Goal: Task Accomplishment & Management: Use online tool/utility

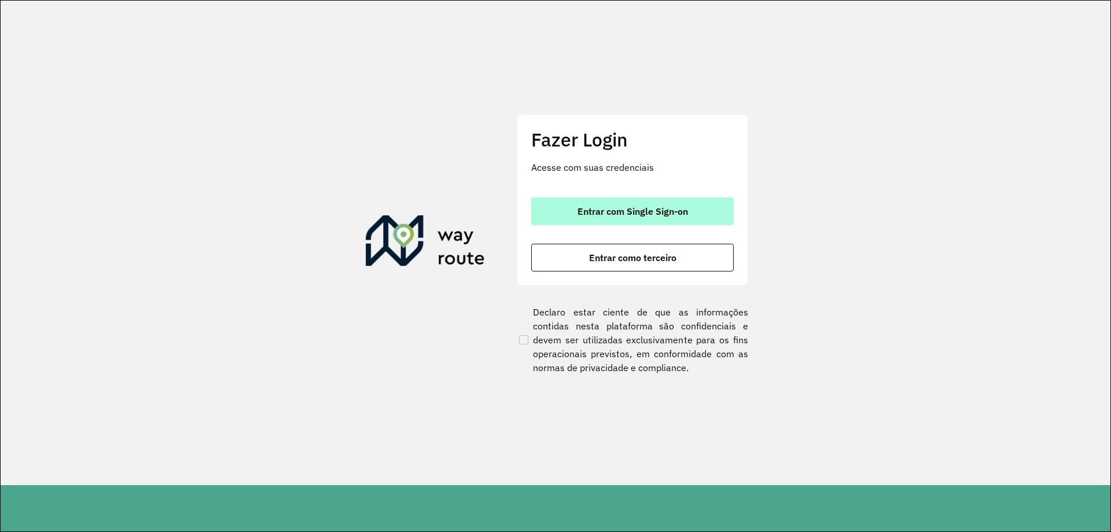
click at [613, 215] on span "Entrar com Single Sign-on" at bounding box center [632, 211] width 111 height 9
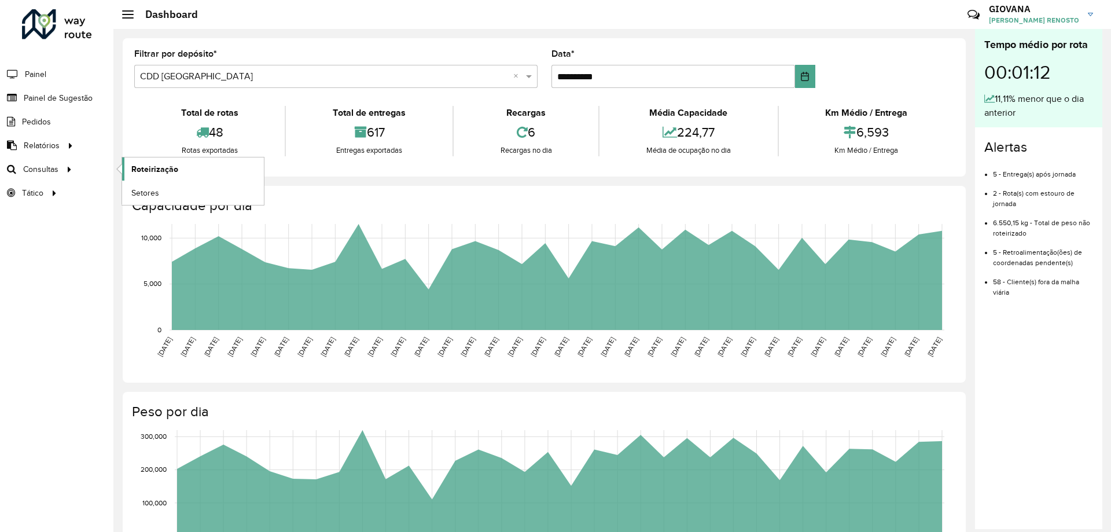
click at [150, 168] on span "Roteirização" at bounding box center [154, 169] width 47 height 12
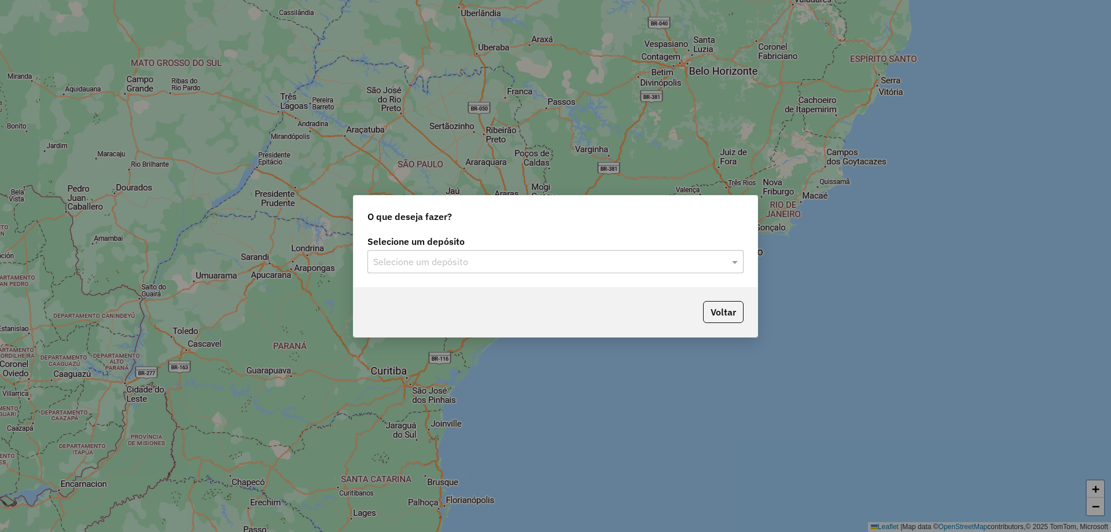
click at [455, 259] on input "text" at bounding box center [543, 262] width 341 height 14
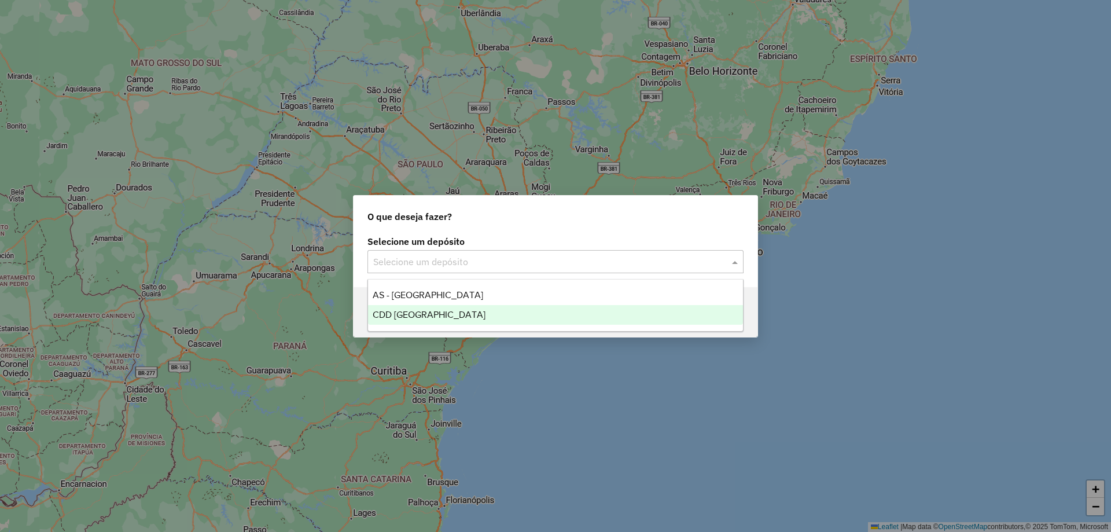
click at [455, 316] on div "CDD [GEOGRAPHIC_DATA]" at bounding box center [555, 315] width 375 height 20
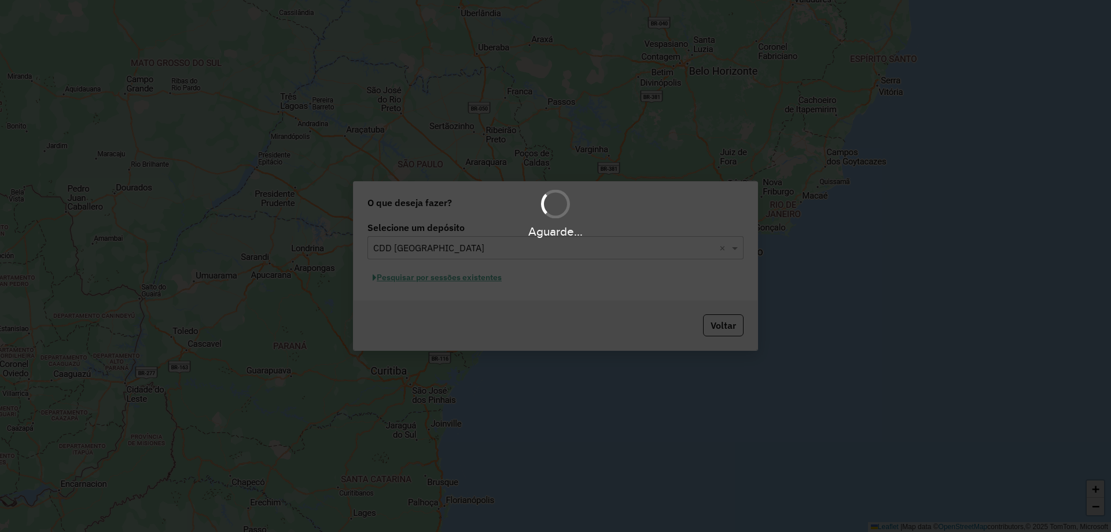
click at [474, 281] on div "Aguarde..." at bounding box center [555, 266] width 1111 height 532
click at [487, 280] on div "Aguarde..." at bounding box center [555, 266] width 1111 height 532
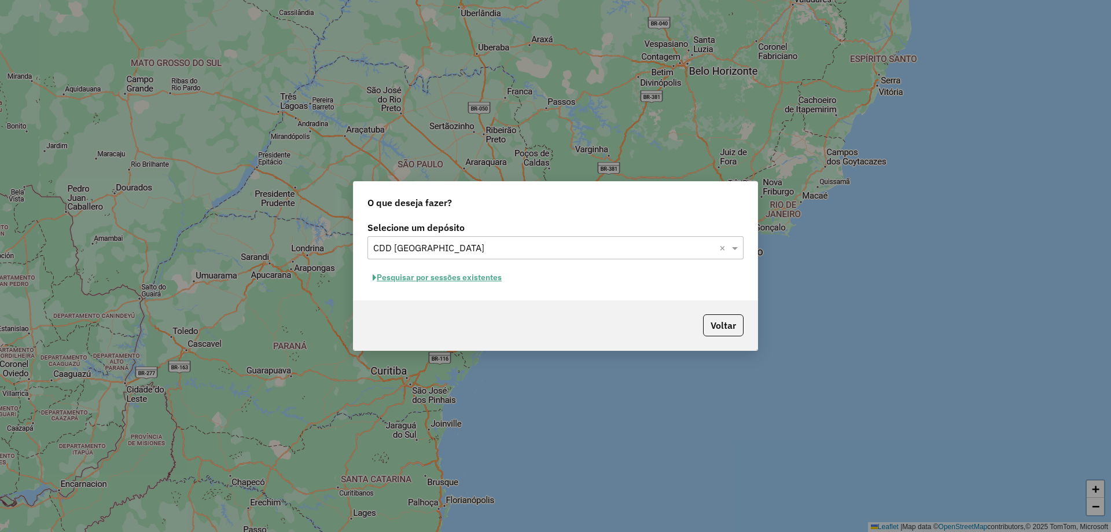
click at [478, 276] on button "Pesquisar por sessões existentes" at bounding box center [436, 277] width 139 height 18
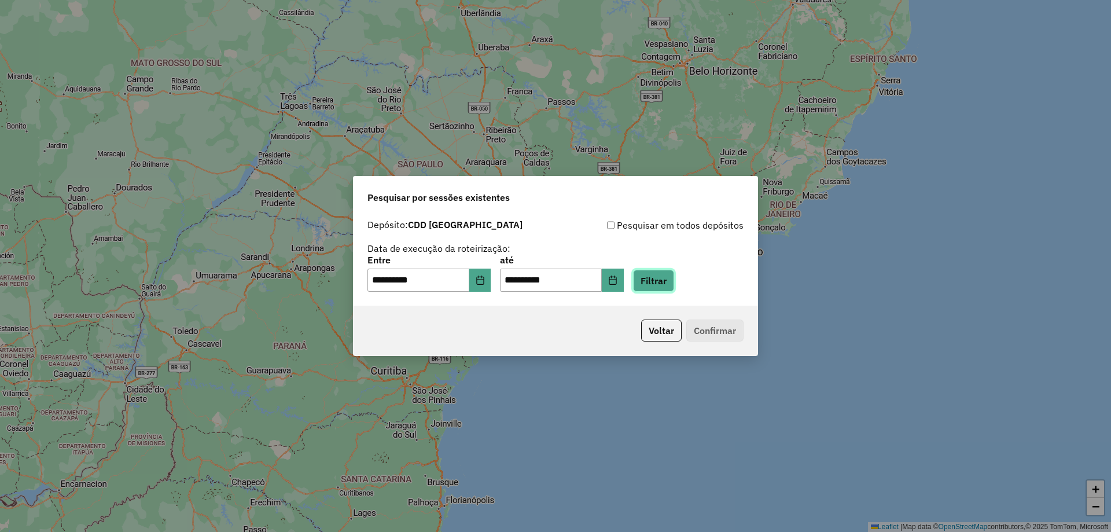
click at [672, 276] on button "Filtrar" at bounding box center [653, 281] width 41 height 22
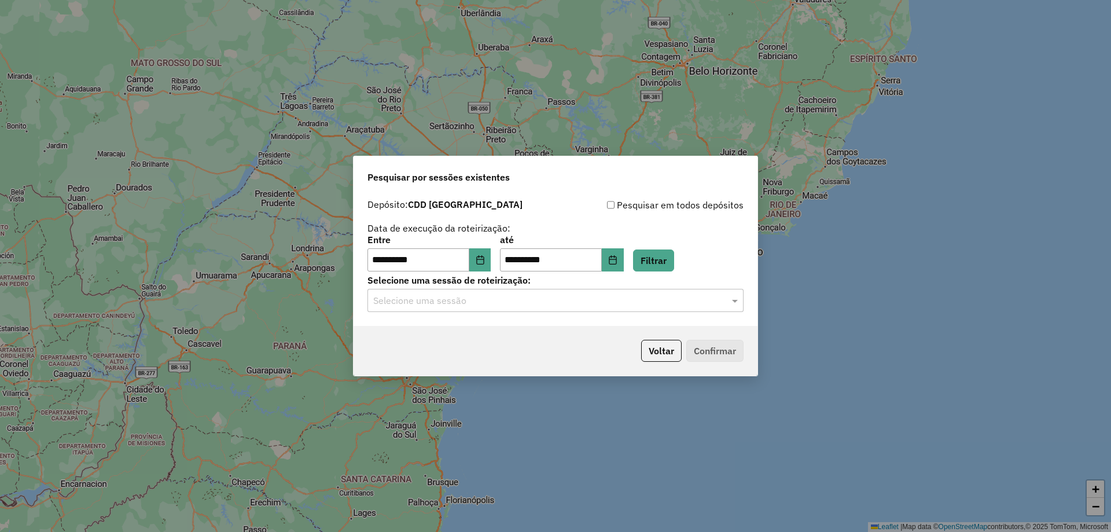
click at [546, 315] on div "**********" at bounding box center [555, 259] width 404 height 132
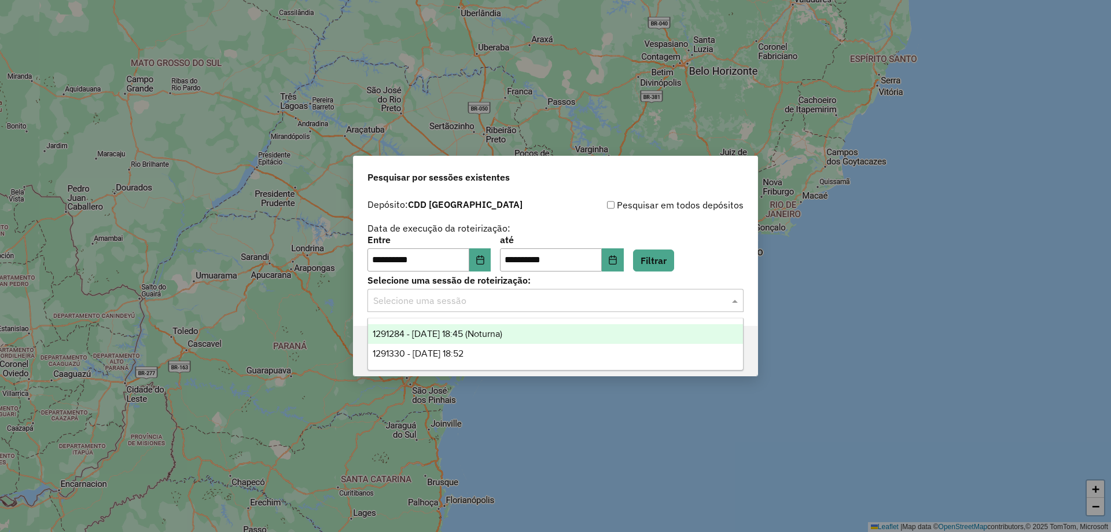
click at [559, 301] on input "text" at bounding box center [543, 301] width 341 height 14
click at [445, 342] on div "1291284 - 09/10/2025 18:45 (Noturna)" at bounding box center [555, 334] width 375 height 20
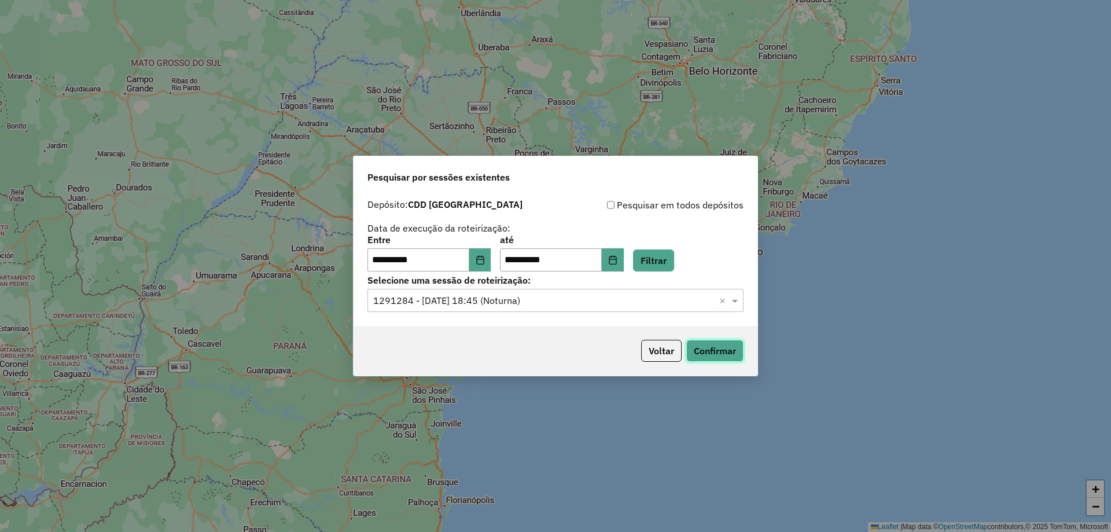
click at [721, 353] on button "Confirmar" at bounding box center [714, 351] width 57 height 22
click at [627, 308] on div "Selecione uma sessão × 1291284 - 09/10/2025 18:45 (Noturna) ×" at bounding box center [555, 300] width 376 height 23
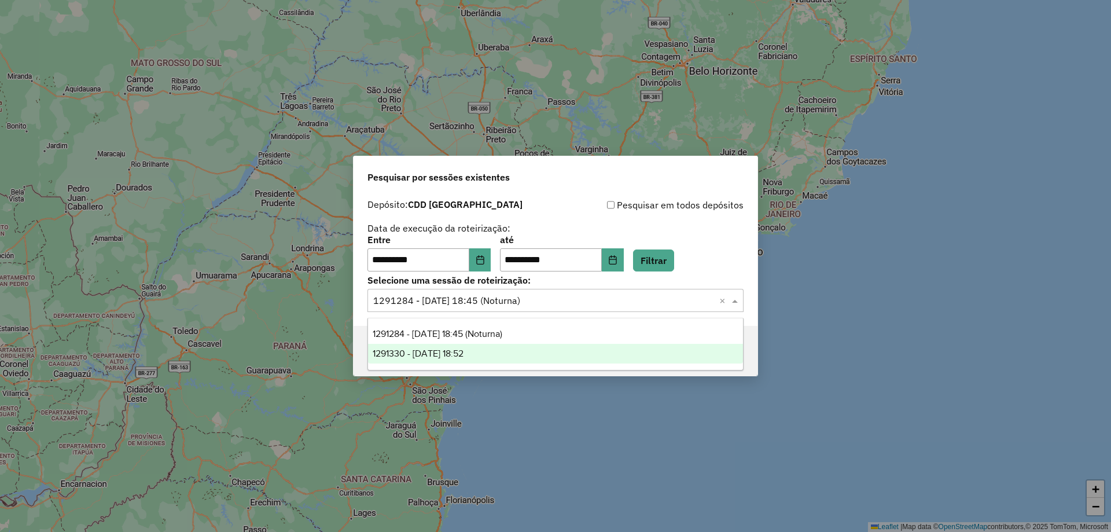
click at [494, 360] on div "1291330 - 09/10/2025 18:52" at bounding box center [555, 354] width 375 height 20
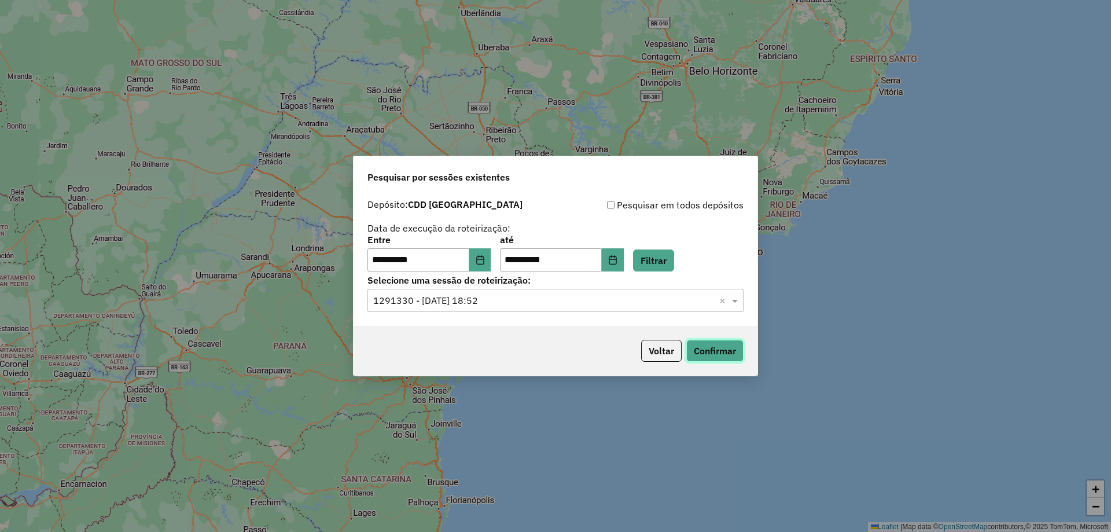
click at [733, 355] on button "Confirmar" at bounding box center [714, 351] width 57 height 22
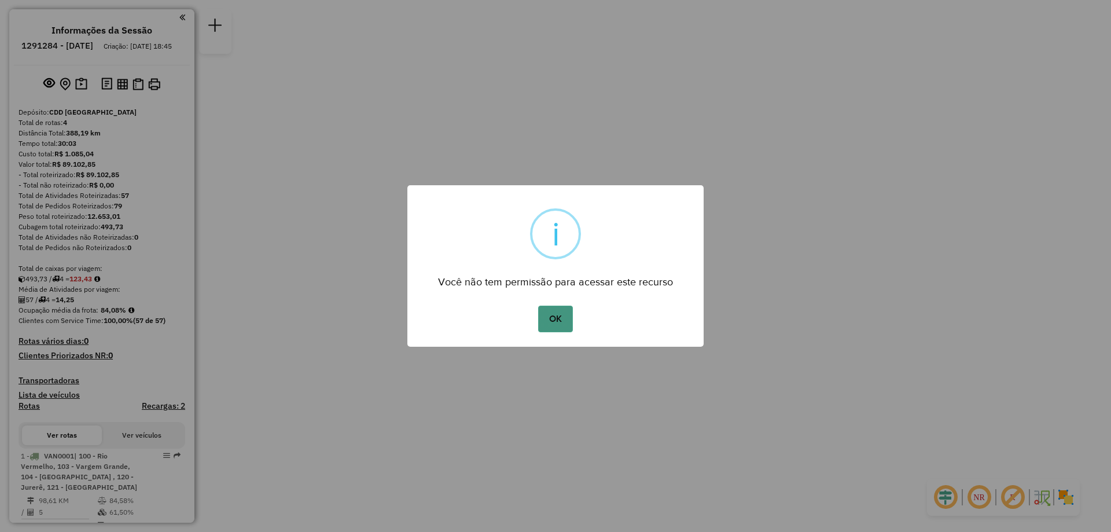
click at [543, 317] on button "OK" at bounding box center [555, 318] width 34 height 27
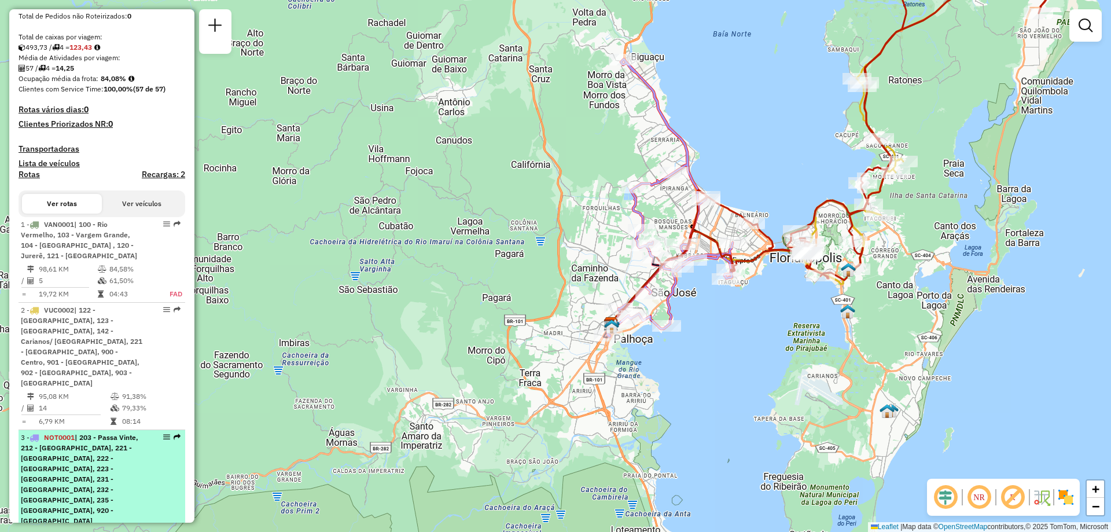
scroll to position [340, 0]
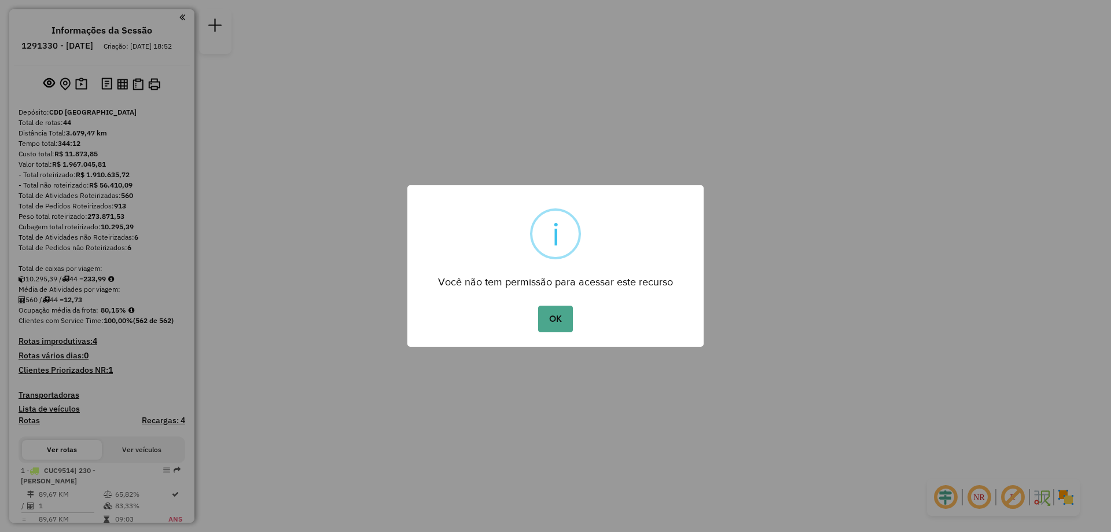
click at [548, 291] on div "× i Você não tem permissão para acessar este recurso OK No Cancel" at bounding box center [555, 265] width 296 height 161
click at [551, 313] on button "OK" at bounding box center [555, 318] width 34 height 27
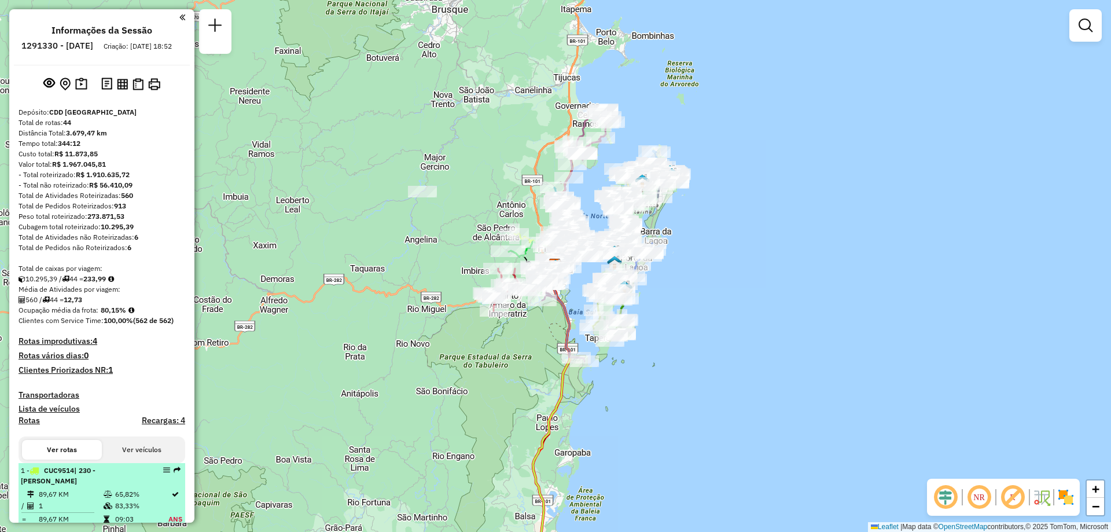
scroll to position [347, 0]
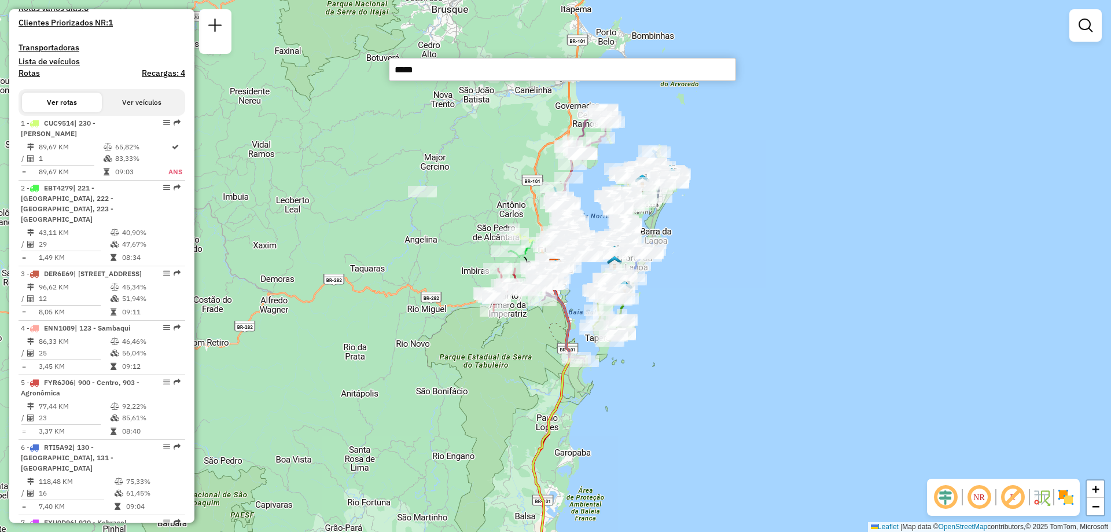
type input "*****"
click at [698, 67] on input "*****" at bounding box center [562, 69] width 347 height 23
drag, startPoint x: 698, startPoint y: 67, endPoint x: 14, endPoint y: 74, distance: 683.3
click at [14, 74] on hb-router-mapa "Informações da Sessão 1291330 - [DATE] Criação: [DATE] 18:52 Depósito: CDD [GEO…" at bounding box center [555, 266] width 1111 height 532
click at [590, 282] on div "Rota 37 - Placa RAC9F09 05037180 - 48.591.774 [PERSON_NAME] 16 - Placa RMY2E02 …" at bounding box center [555, 266] width 1111 height 532
